Goal: Task Accomplishment & Management: Manage account settings

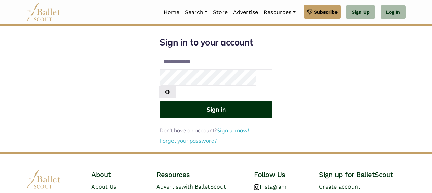
type input "**********"
click at [207, 101] on button "Sign in" at bounding box center [215, 109] width 113 height 17
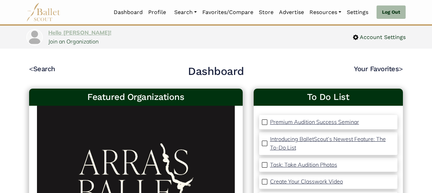
click at [74, 33] on link "Hello manami!" at bounding box center [79, 32] width 63 height 7
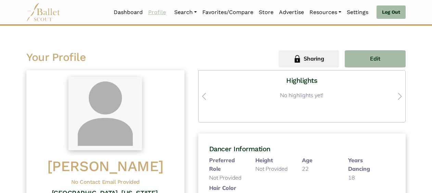
click at [156, 11] on link "Profile" at bounding box center [156, 12] width 23 height 14
click at [362, 9] on link "Settings" at bounding box center [357, 12] width 27 height 14
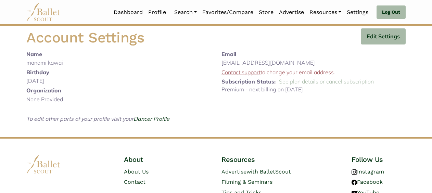
click at [289, 83] on link "See plan details or cancel subscription" at bounding box center [326, 81] width 95 height 7
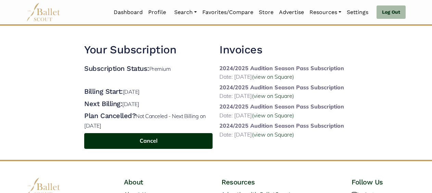
click at [180, 141] on button "Cancel" at bounding box center [148, 141] width 128 height 16
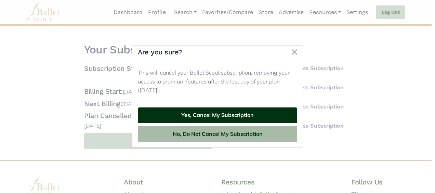
click at [198, 117] on button "Yes, Cancel My Subscription" at bounding box center [217, 115] width 159 height 16
